Goal: Find specific page/section: Find specific page/section

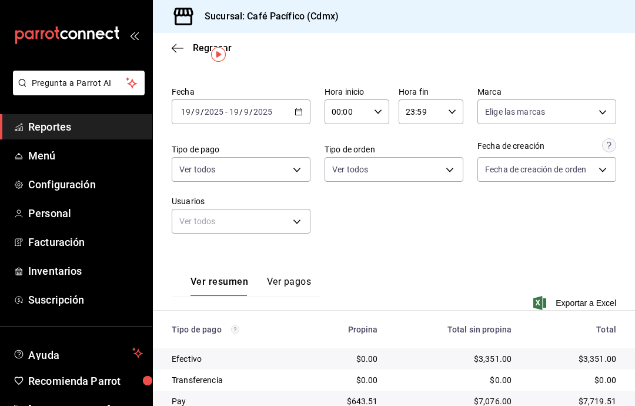
scroll to position [26, 0]
click at [97, 120] on span "Reportes" at bounding box center [85, 127] width 115 height 16
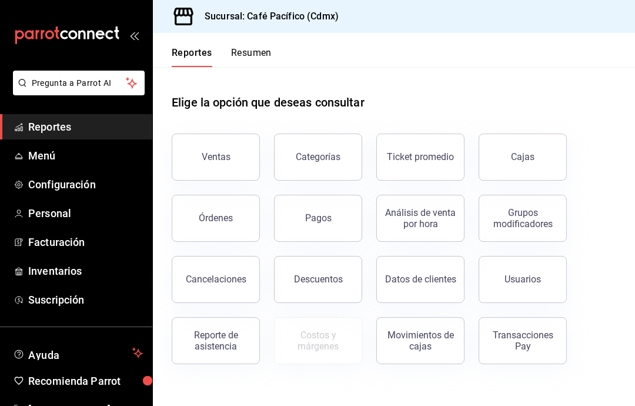
click at [222, 167] on button "Ventas" at bounding box center [216, 156] width 88 height 47
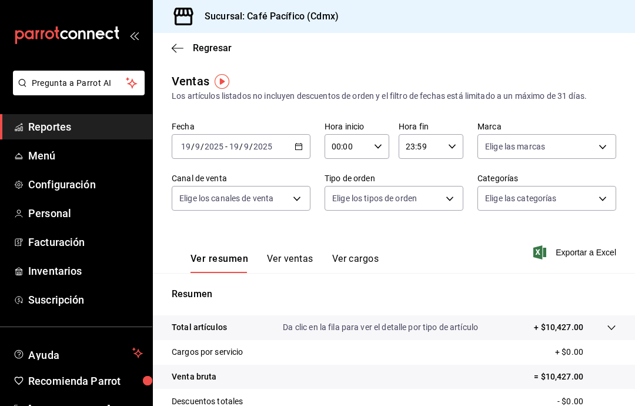
click at [103, 123] on span "Reportes" at bounding box center [85, 127] width 115 height 16
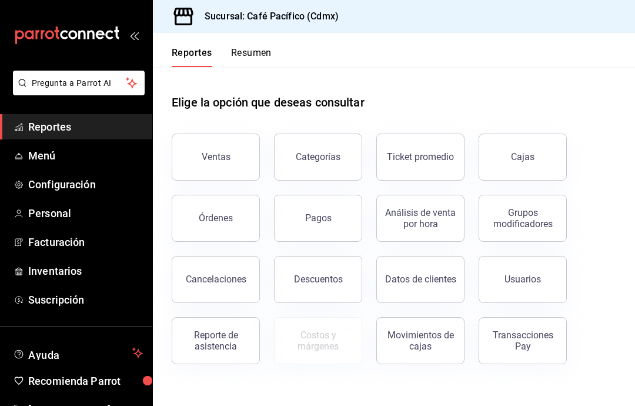
click at [340, 223] on button "Pagos" at bounding box center [318, 218] width 88 height 47
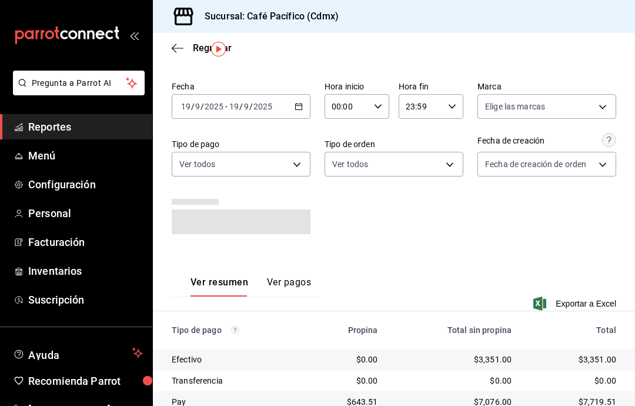
scroll to position [26, 0]
